Goal: Use online tool/utility: Utilize a website feature to perform a specific function

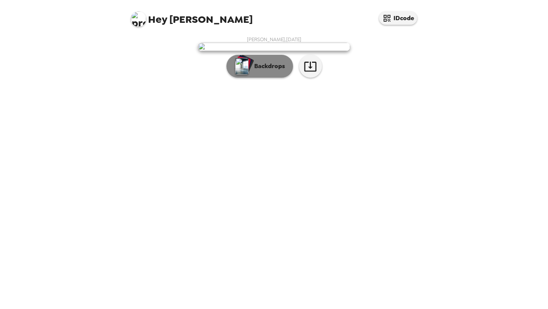
click at [278, 71] on p "Backdrops" at bounding box center [268, 66] width 35 height 9
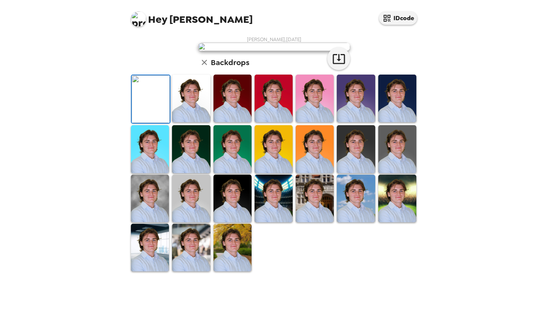
scroll to position [142, 0]
click at [192, 173] on img at bounding box center [191, 149] width 38 height 48
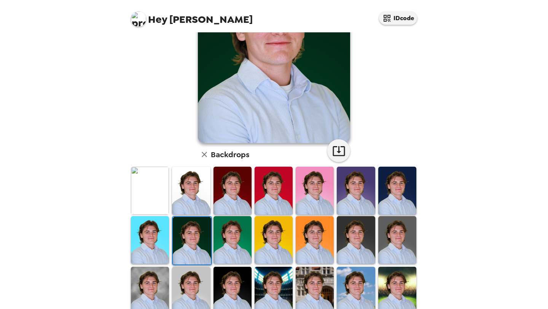
scroll to position [89, 0]
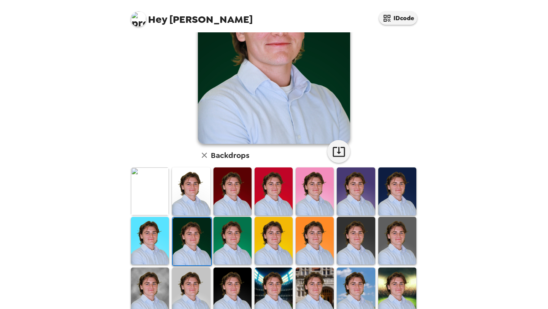
click at [149, 184] on img at bounding box center [150, 192] width 38 height 48
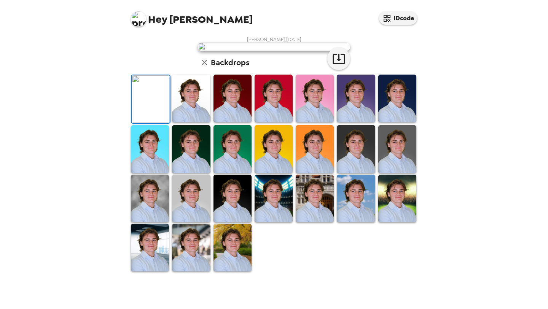
scroll to position [157, 0]
click at [193, 222] on img at bounding box center [191, 199] width 38 height 48
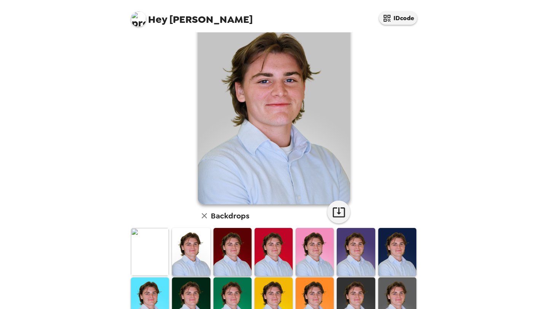
scroll to position [0, 0]
